Goal: Find contact information: Find contact information

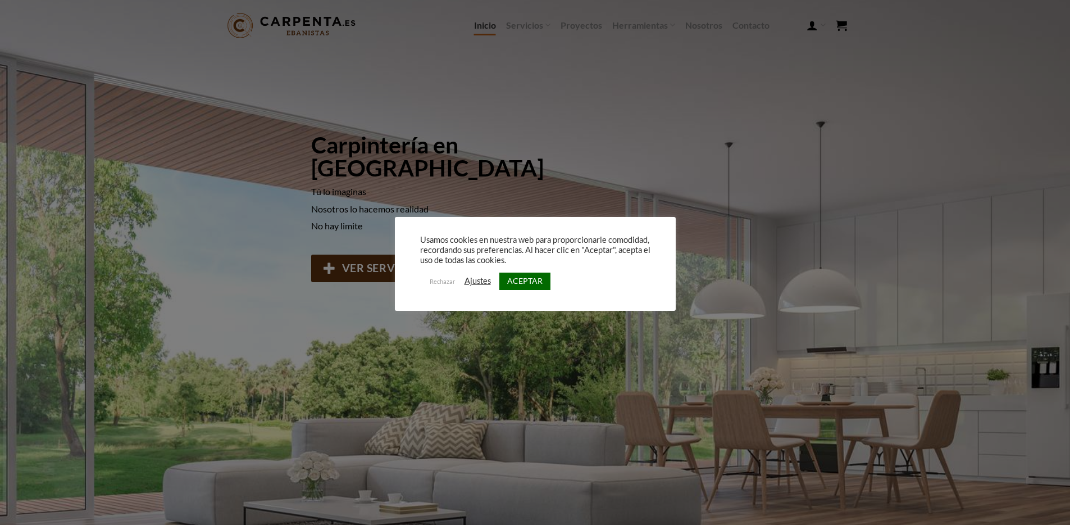
click at [525, 282] on link "ACEPTAR" at bounding box center [524, 280] width 51 height 17
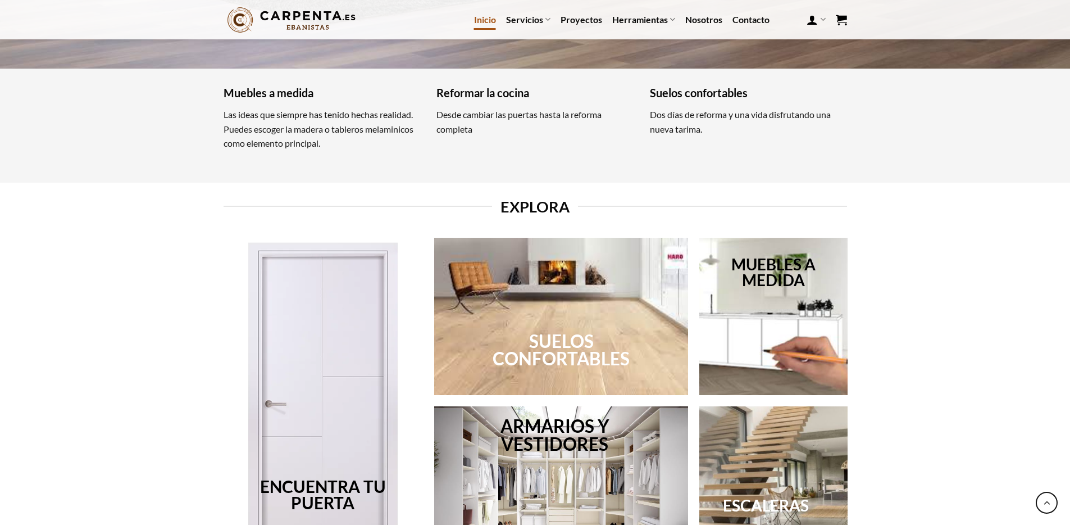
scroll to position [1093, 0]
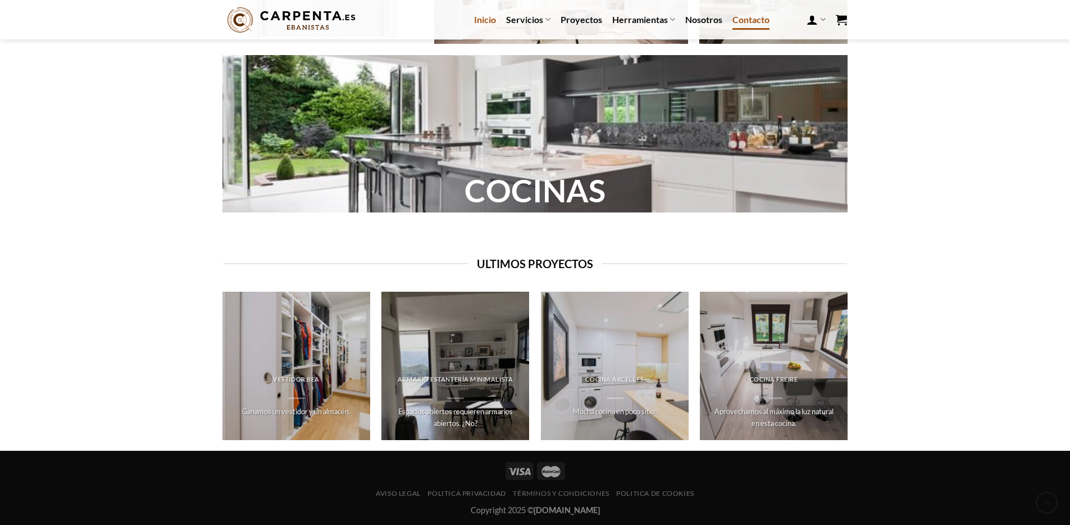
click at [754, 21] on link "Contacto" at bounding box center [750, 20] width 37 height 20
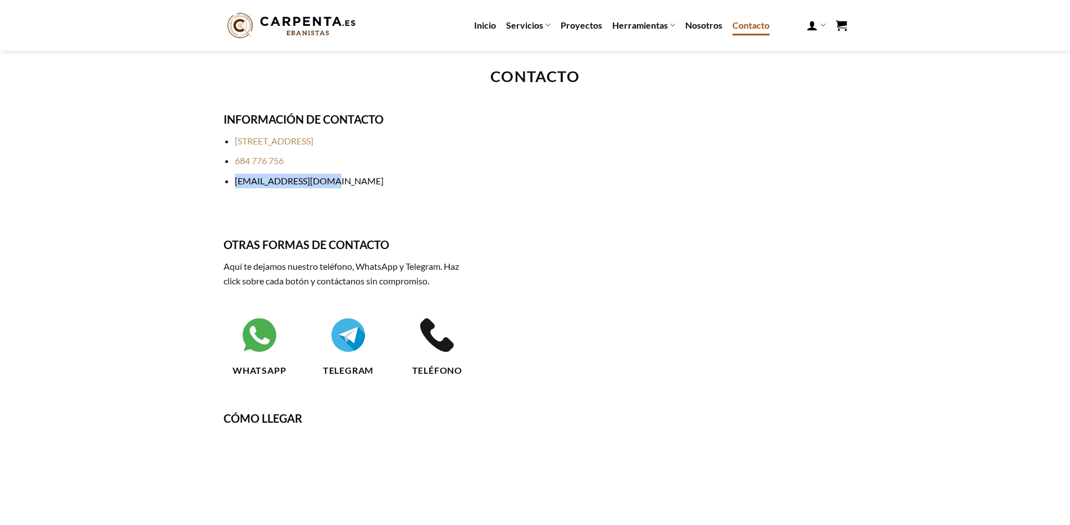
drag, startPoint x: 334, startPoint y: 183, endPoint x: 234, endPoint y: 182, distance: 99.4
click at [235, 182] on li "[EMAIL_ADDRESS][DOMAIN_NAME]" at bounding box center [354, 181] width 238 height 15
copy link "contacto@carpenta.es"
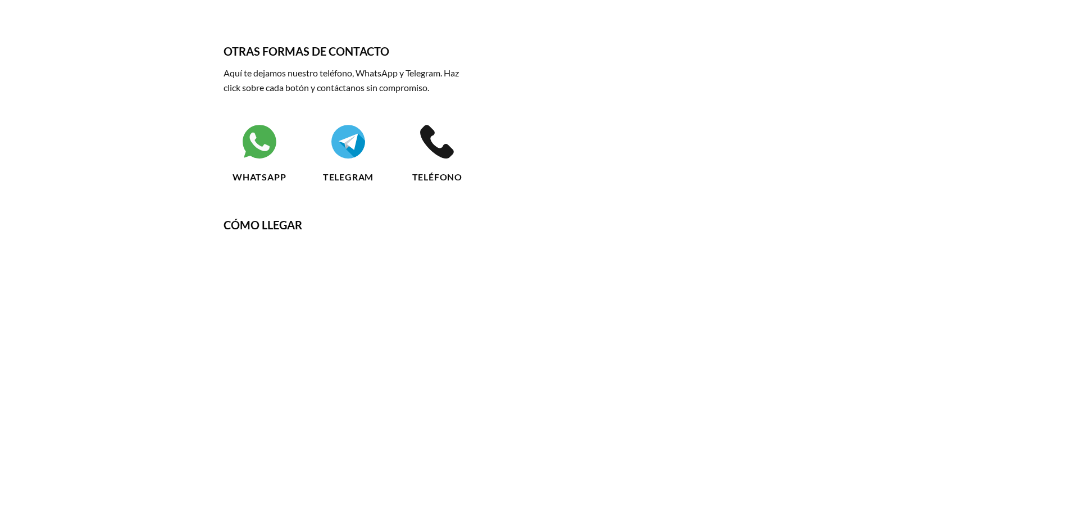
scroll to position [284, 0]
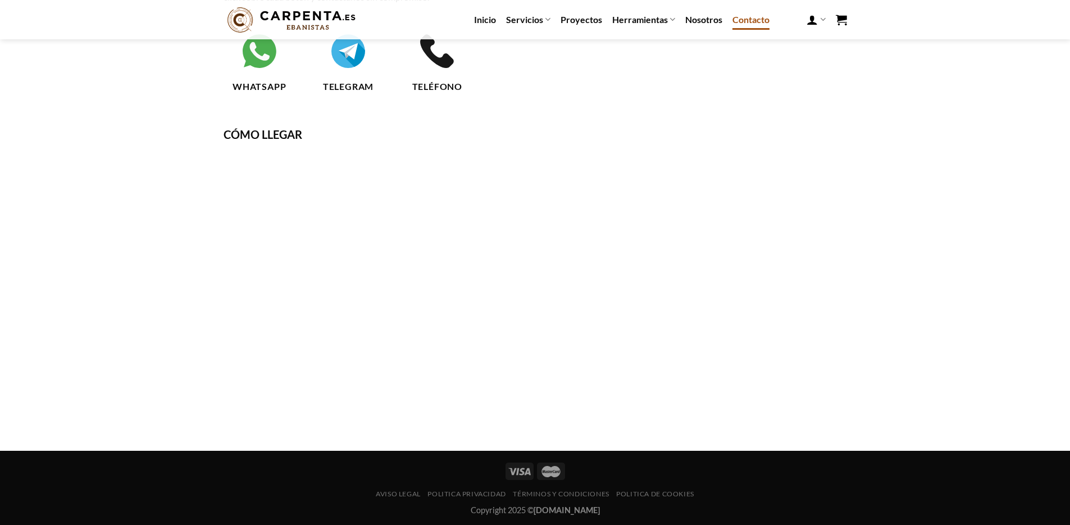
click at [309, 28] on img at bounding box center [292, 19] width 136 height 31
